Goal: Transaction & Acquisition: Book appointment/travel/reservation

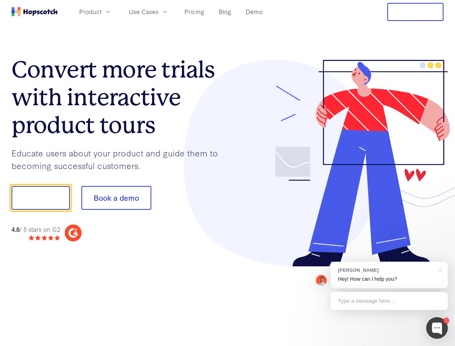
click at [228, 173] on div at bounding box center [336, 163] width 216 height 207
click at [102, 12] on span "Product" at bounding box center [90, 11] width 22 height 9
click at [159, 12] on span "Use Cases" at bounding box center [144, 11] width 30 height 9
click at [416, 12] on button "Free Trial" at bounding box center [416, 12] width 56 height 18
click at [40, 198] on button "Show me!" at bounding box center [41, 198] width 58 height 24
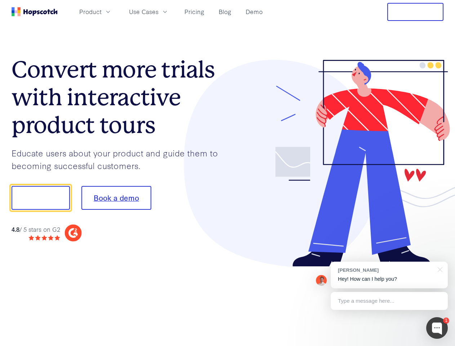
click at [116, 198] on button "Book a demo" at bounding box center [116, 198] width 70 height 24
click at [437, 328] on div at bounding box center [438, 328] width 22 height 22
click at [389, 275] on div "[PERSON_NAME] Hey! How can I help you?" at bounding box center [389, 275] width 117 height 27
click at [439, 269] on div at bounding box center [380, 245] width 135 height 144
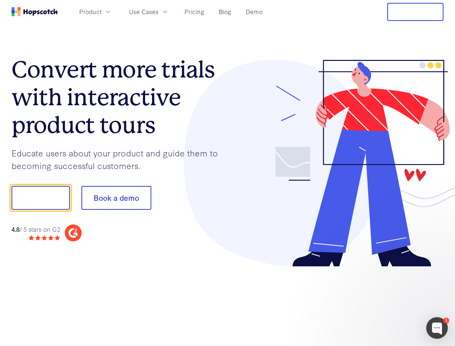
click at [389, 301] on div at bounding box center [380, 245] width 135 height 144
